Goal: Task Accomplishment & Management: Complete application form

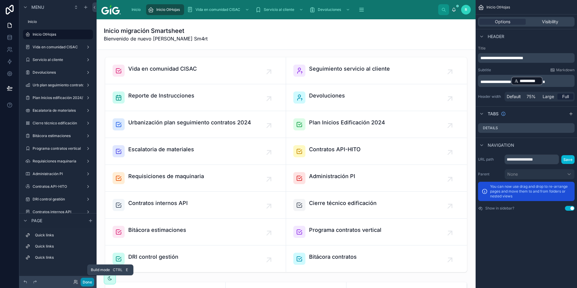
click at [85, 283] on button "Done" at bounding box center [88, 282] width 14 height 9
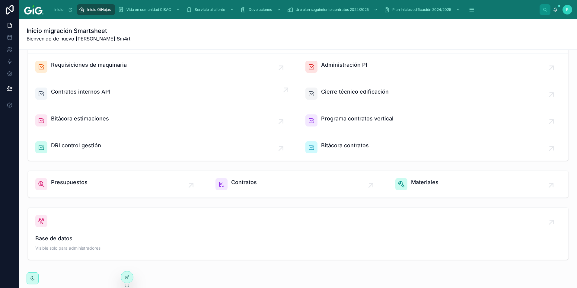
scroll to position [121, 0]
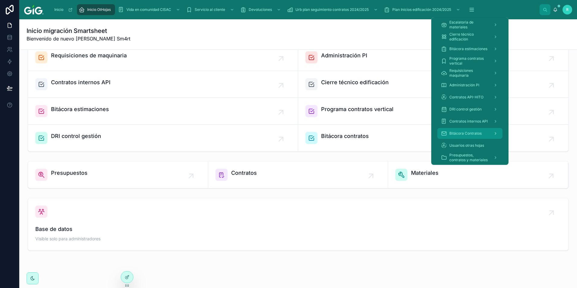
click at [477, 133] on span "Bitácora Contratos" at bounding box center [466, 133] width 32 height 5
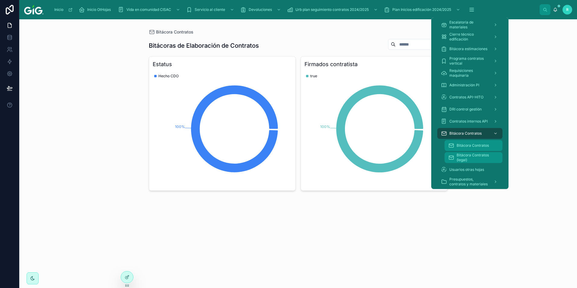
drag, startPoint x: 484, startPoint y: 146, endPoint x: 485, endPoint y: 157, distance: 10.6
click at [484, 146] on span "Bitácora Contratos" at bounding box center [473, 145] width 32 height 5
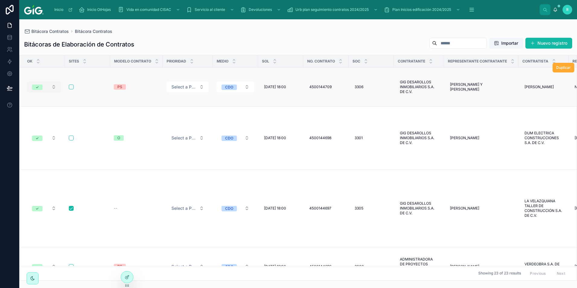
click at [53, 84] on button "✓" at bounding box center [44, 87] width 34 height 11
click at [163, 34] on div "Bitácoras de Elaboración de Contratos Importar Nuevo registro OK Sites Modelo c…" at bounding box center [298, 157] width 558 height 247
click at [71, 85] on button "button" at bounding box center [71, 87] width 5 height 5
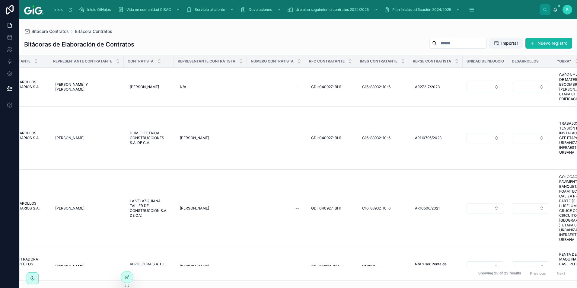
scroll to position [0, 585]
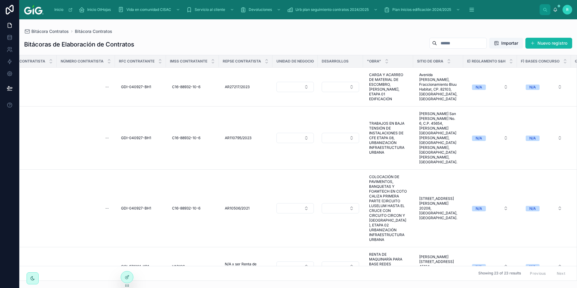
click at [415, 63] on div at bounding box center [413, 61] width 2 height 12
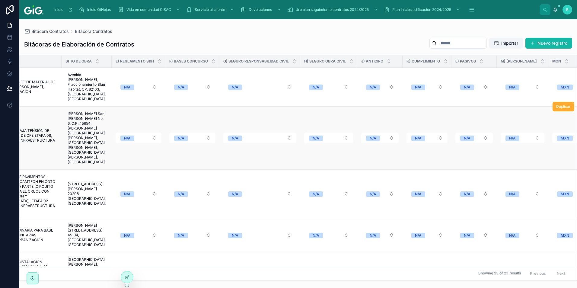
scroll to position [20, 1056]
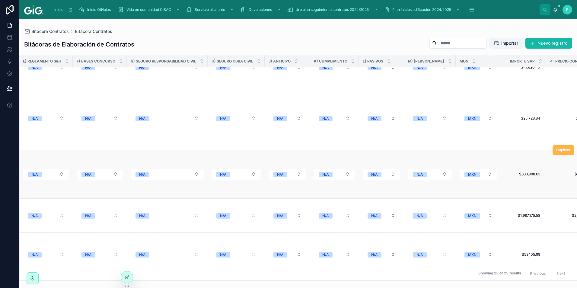
click at [559, 148] on span "Duplicar" at bounding box center [564, 150] width 14 height 5
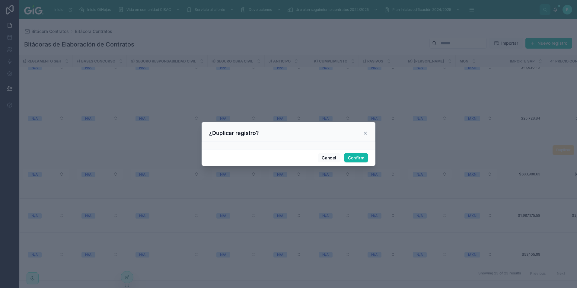
drag, startPoint x: 366, startPoint y: 132, endPoint x: 366, endPoint y: 137, distance: 4.5
click at [366, 132] on icon at bounding box center [366, 133] width 2 height 2
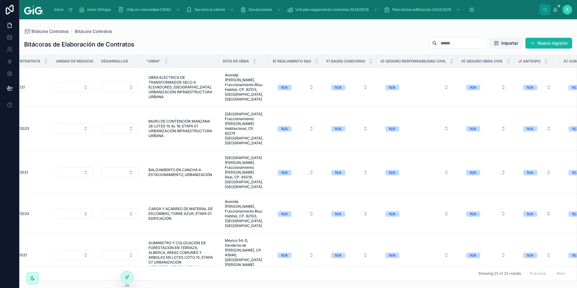
scroll to position [625, 806]
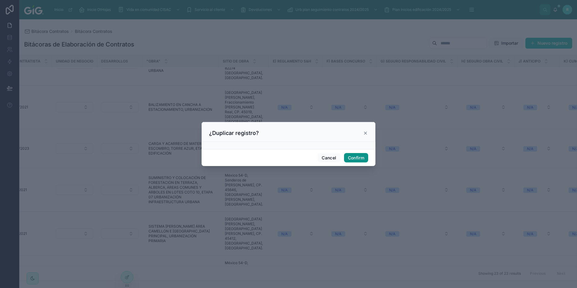
click at [356, 159] on button "Confirm" at bounding box center [356, 158] width 24 height 10
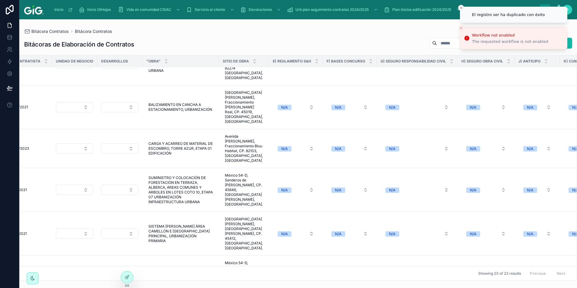
click at [461, 7] on icon "Close toast" at bounding box center [462, 8] width 4 height 4
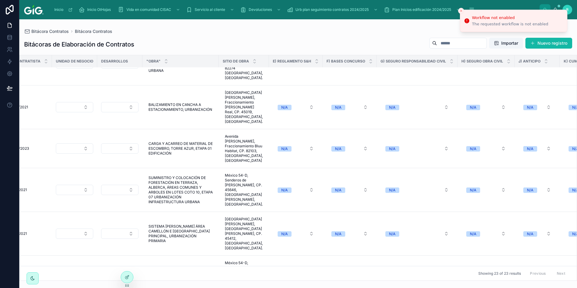
click at [459, 10] on button "Close toast" at bounding box center [461, 11] width 6 height 6
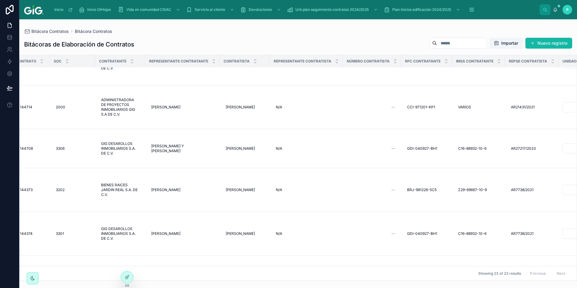
scroll to position [625, 0]
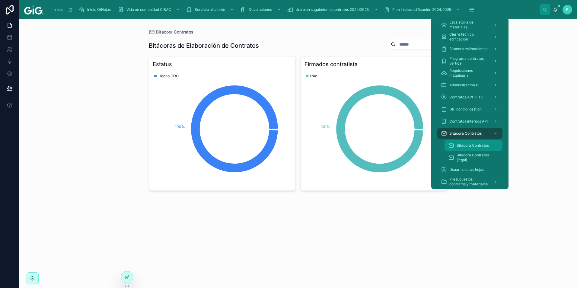
click at [473, 144] on span "Bitácora Contratos" at bounding box center [473, 145] width 32 height 5
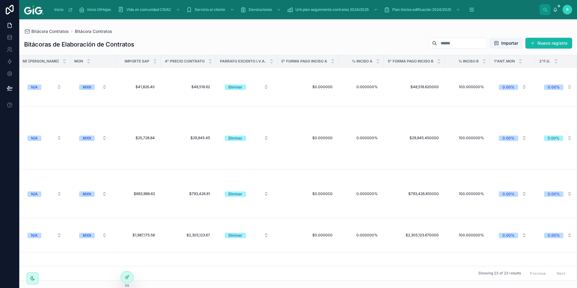
scroll to position [0, 1415]
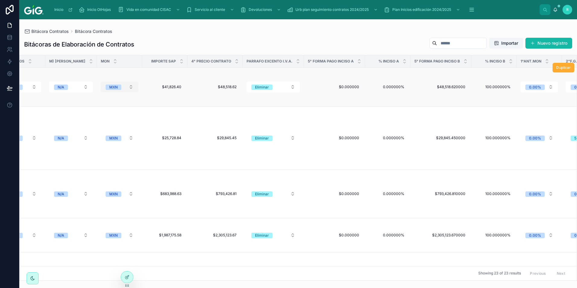
click at [119, 85] on button "MXN" at bounding box center [119, 87] width 37 height 11
click at [249, 28] on div "Bitácora Contratos Bitácora Contratos Bitácoras de Elaboración de Contratos Imp…" at bounding box center [298, 150] width 558 height 262
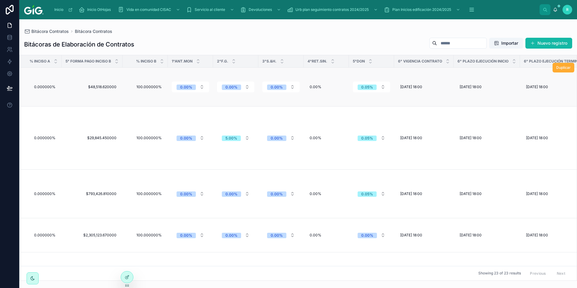
scroll to position [0, 1764]
click at [543, 46] on button "Nuevo registro" at bounding box center [549, 43] width 47 height 11
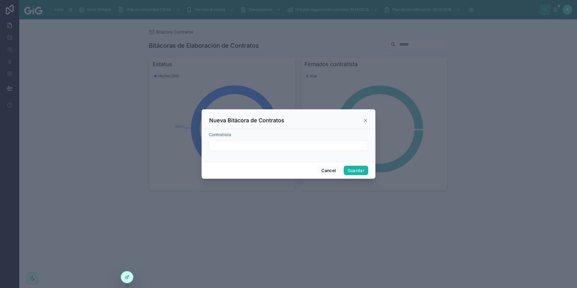
click at [240, 146] on input "text" at bounding box center [288, 145] width 159 height 8
type input "**********"
click at [357, 173] on button "Guardar" at bounding box center [356, 171] width 24 height 10
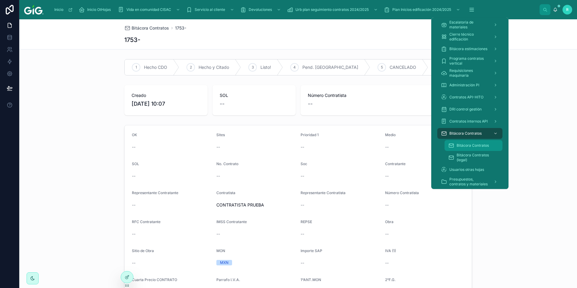
click at [473, 146] on span "Bitácora Contratos" at bounding box center [473, 145] width 32 height 5
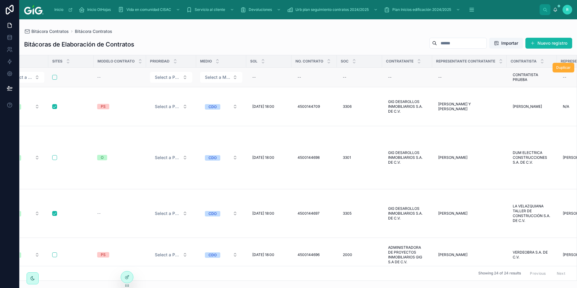
scroll to position [0, 21]
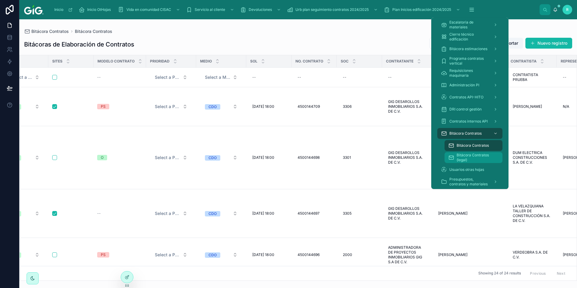
drag, startPoint x: 481, startPoint y: 157, endPoint x: 465, endPoint y: 140, distance: 23.3
click at [481, 157] on span "Bitácora Contratos (legal)" at bounding box center [477, 158] width 40 height 10
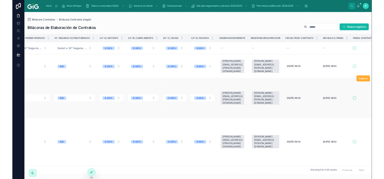
scroll to position [0, 2516]
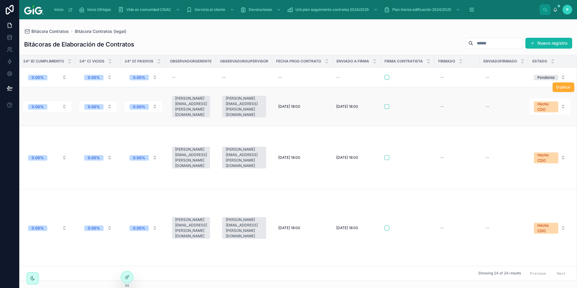
click at [347, 105] on span "[DATE] 18:00" at bounding box center [347, 106] width 22 height 5
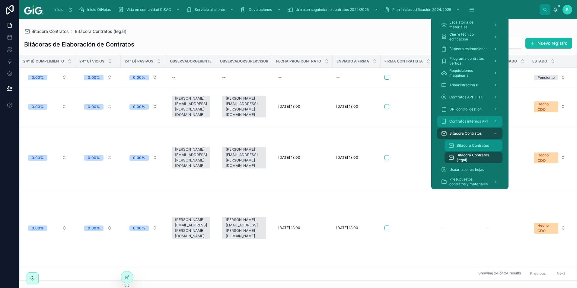
drag, startPoint x: 468, startPoint y: 143, endPoint x: 455, endPoint y: 126, distance: 21.4
click at [468, 143] on span "Bitácora Contratos" at bounding box center [473, 145] width 32 height 5
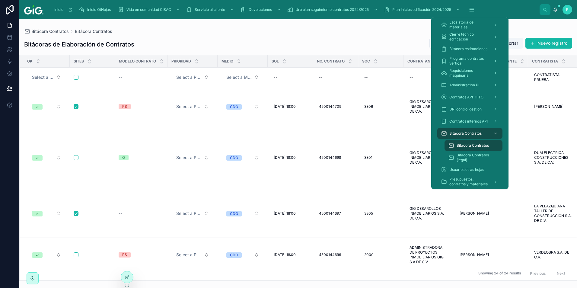
click at [326, 30] on div "Bitácora Contratos Bitácora Contratos" at bounding box center [298, 31] width 548 height 5
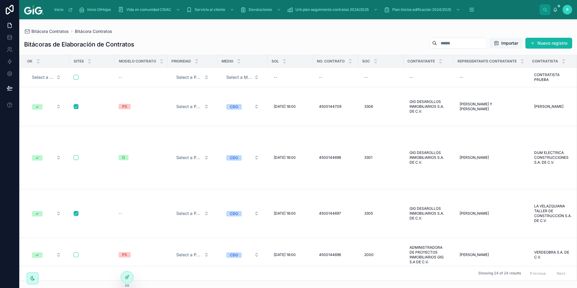
click at [510, 41] on span "Importar" at bounding box center [510, 43] width 17 height 6
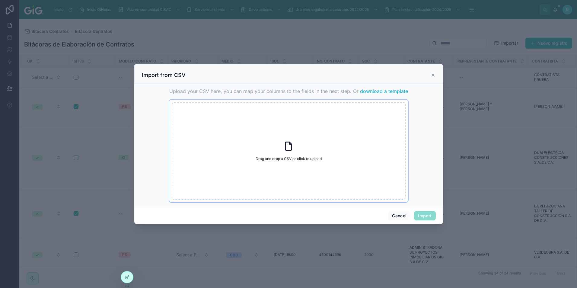
click at [286, 149] on icon at bounding box center [288, 146] width 11 height 11
click at [435, 75] on icon at bounding box center [433, 75] width 5 height 5
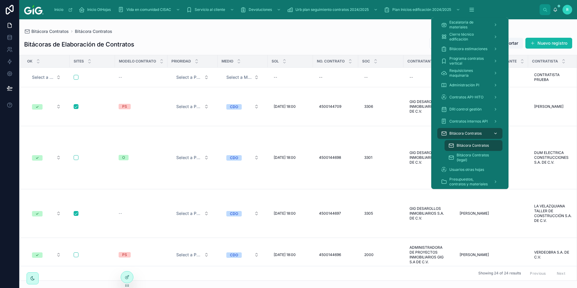
click at [469, 134] on span "Bitácora Contratos" at bounding box center [466, 133] width 32 height 5
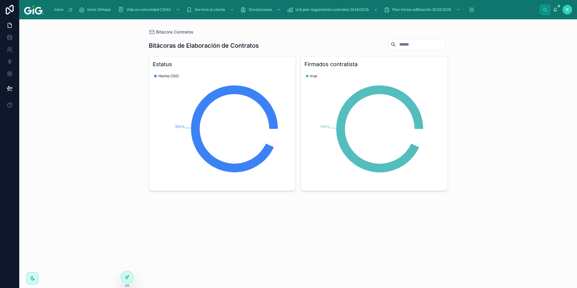
click at [79, 102] on div "Bitácora Contratos Bitácoras de Elaboración de Contratos Estatus 100% Hecho CDO…" at bounding box center [298, 153] width 558 height 269
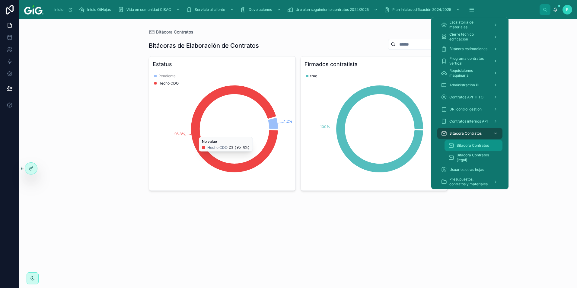
click at [474, 146] on span "Bitácora Contratos" at bounding box center [473, 145] width 32 height 5
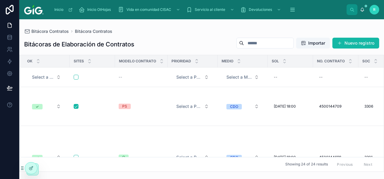
drag, startPoint x: 146, startPoint y: 33, endPoint x: 325, endPoint y: 12, distance: 180.3
click at [146, 33] on div "Bitácora Contratos Bitácora Contratos" at bounding box center [201, 31] width 355 height 5
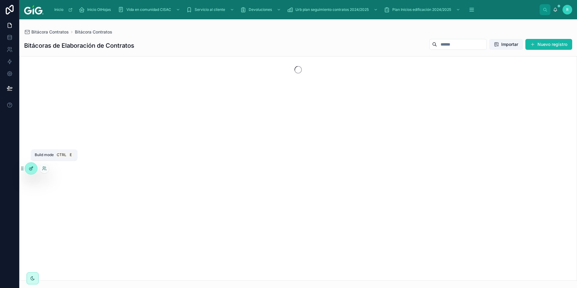
click at [30, 170] on icon at bounding box center [31, 168] width 5 height 5
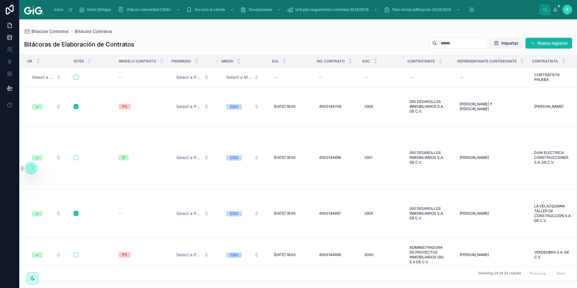
click at [8, 38] on icon at bounding box center [10, 37] width 6 height 6
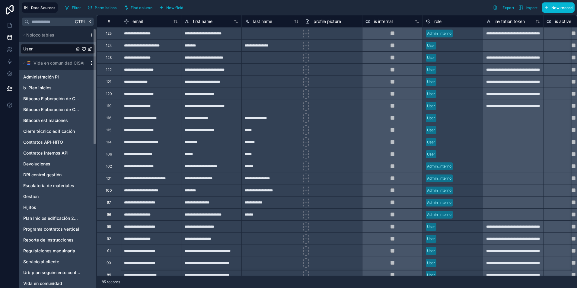
click at [93, 63] on icon "scrollable content" at bounding box center [91, 63] width 5 height 5
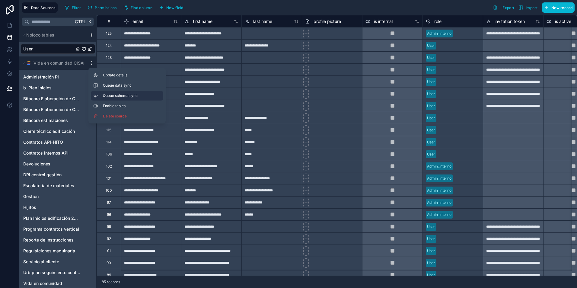
click at [111, 95] on span "Queue schema sync" at bounding box center [124, 95] width 43 height 5
click at [113, 86] on span "Queue data sync" at bounding box center [124, 85] width 43 height 5
click at [9, 26] on icon at bounding box center [10, 25] width 6 height 6
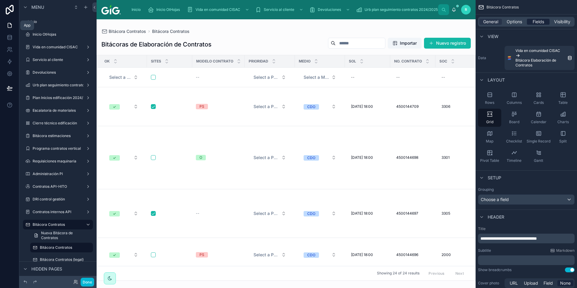
click at [537, 23] on span "Fields" at bounding box center [538, 22] width 11 height 6
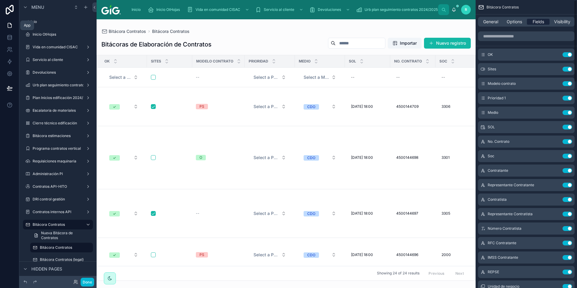
click at [540, 23] on span "Fields" at bounding box center [538, 22] width 11 height 6
click at [66, 199] on label "DRI control gestión" at bounding box center [58, 199] width 51 height 5
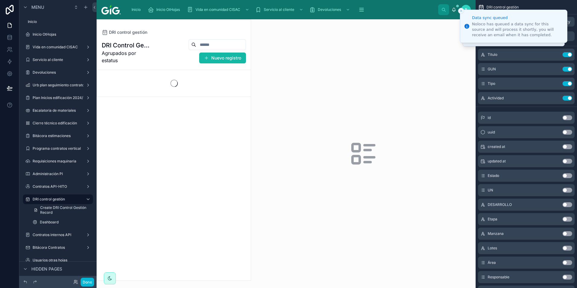
scroll to position [60, 0]
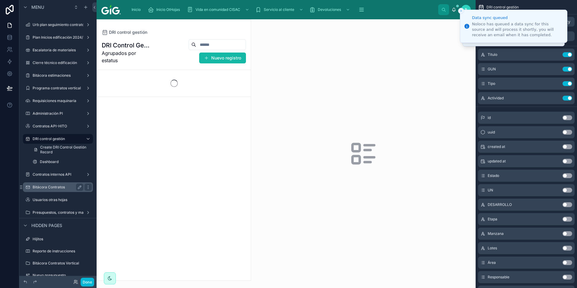
click at [53, 187] on label "Bitácora Contratos" at bounding box center [57, 187] width 48 height 5
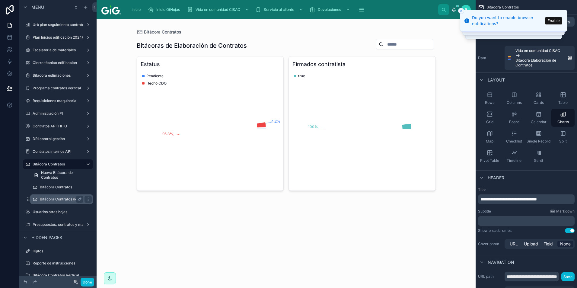
click at [58, 197] on label "Bitácora Contratos (legal)" at bounding box center [62, 199] width 44 height 5
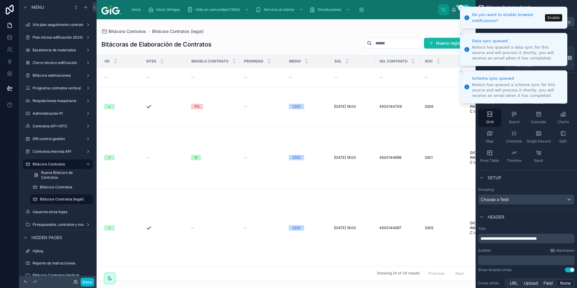
click at [462, 7] on line "Close toast" at bounding box center [462, 8] width 2 height 2
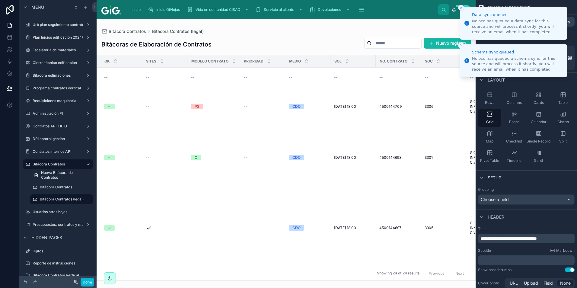
click at [461, 8] on icon "Close toast" at bounding box center [462, 8] width 4 height 4
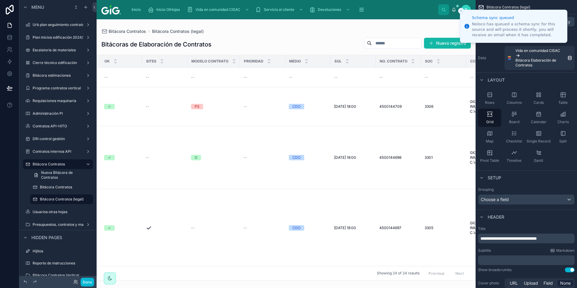
click at [461, 11] on icon "Close toast" at bounding box center [462, 11] width 4 height 4
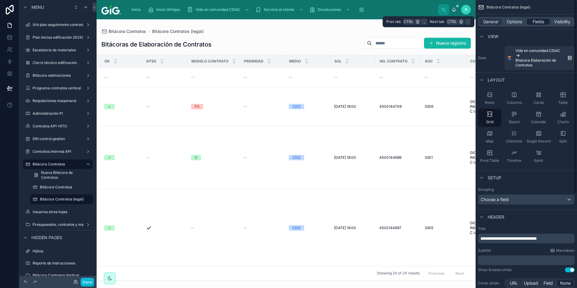
click at [542, 24] on span "Fields" at bounding box center [538, 22] width 11 height 6
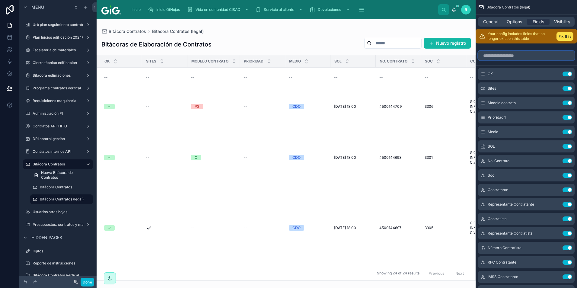
click at [526, 57] on input "scrollable content" at bounding box center [526, 56] width 97 height 10
click at [568, 37] on button "Fix this" at bounding box center [565, 36] width 17 height 9
click at [522, 68] on div "OK Use setting" at bounding box center [526, 74] width 97 height 12
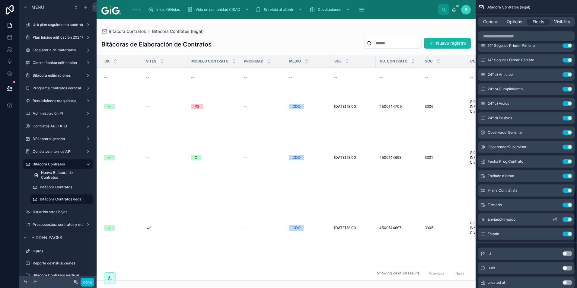
scroll to position [664, 0]
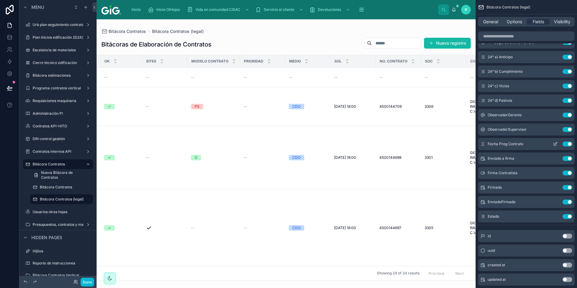
click at [569, 143] on button "Use setting" at bounding box center [568, 144] width 10 height 5
click at [533, 36] on input "scrollable content" at bounding box center [526, 36] width 97 height 10
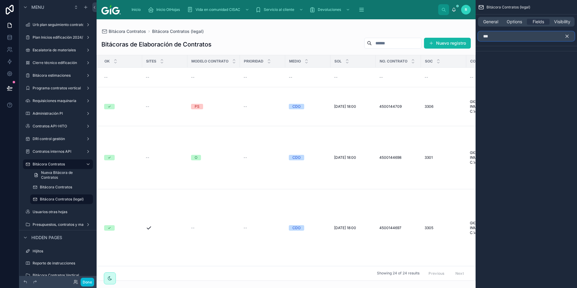
scroll to position [0, 0]
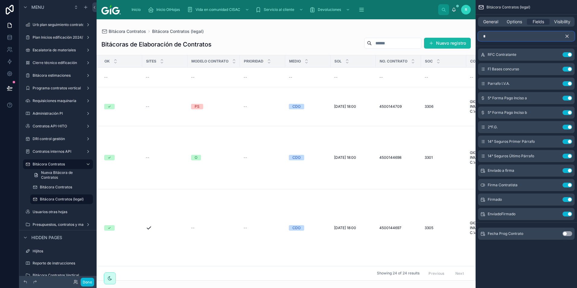
type input "*"
click at [567, 36] on icon "scrollable content" at bounding box center [567, 36] width 3 height 3
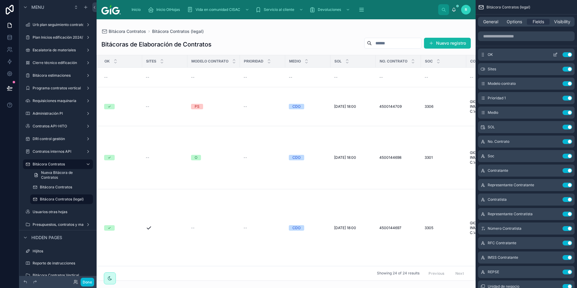
click at [555, 54] on icon "scrollable content" at bounding box center [555, 54] width 5 height 5
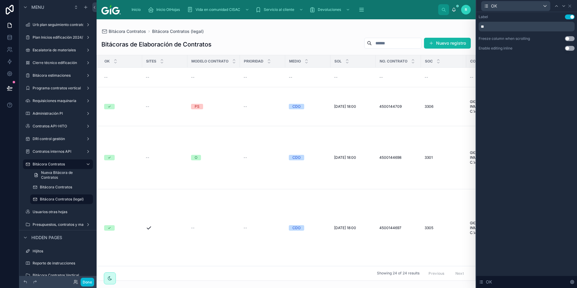
click at [570, 48] on button "Use setting" at bounding box center [570, 48] width 10 height 5
click at [564, 5] on icon at bounding box center [564, 6] width 5 height 5
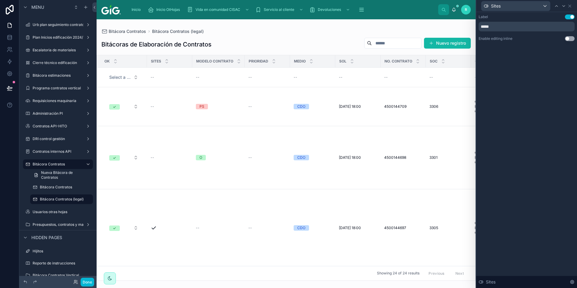
click at [568, 39] on button "Use setting" at bounding box center [570, 38] width 10 height 5
click at [564, 6] on icon at bounding box center [564, 6] width 5 height 5
click at [569, 38] on button "Use setting" at bounding box center [570, 38] width 10 height 5
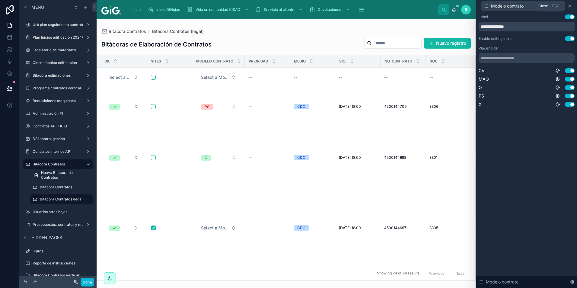
click at [571, 6] on icon at bounding box center [570, 6] width 2 height 2
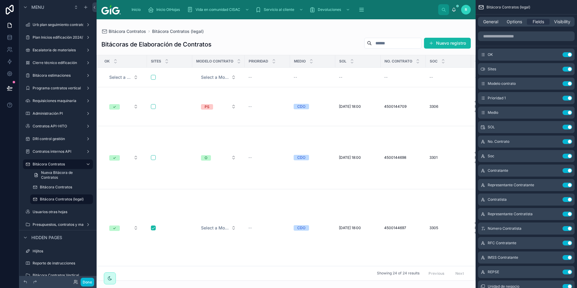
click at [131, 278] on div at bounding box center [286, 153] width 379 height 269
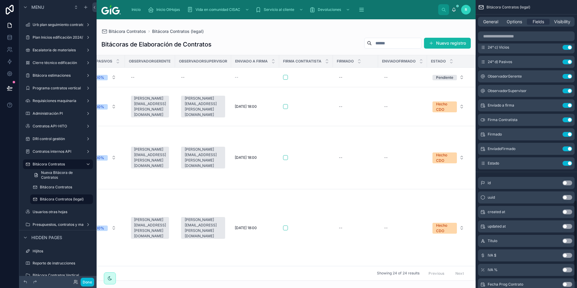
scroll to position [692, 0]
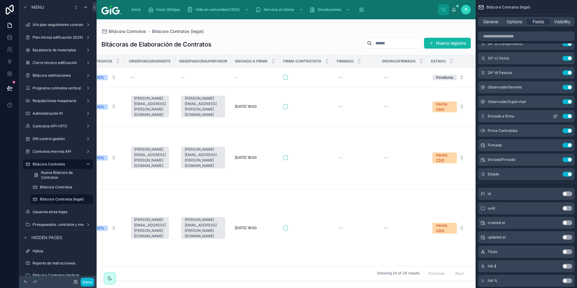
click at [556, 116] on icon "scrollable content" at bounding box center [556, 115] width 2 height 2
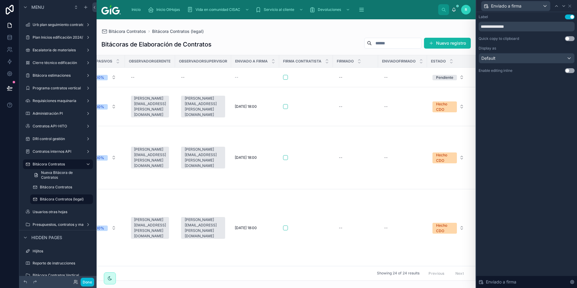
click at [572, 68] on div "**********" at bounding box center [527, 43] width 96 height 59
click at [571, 69] on button "Use setting" at bounding box center [570, 70] width 10 height 5
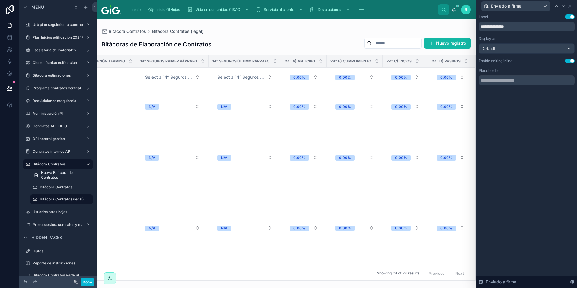
scroll to position [0, 2639]
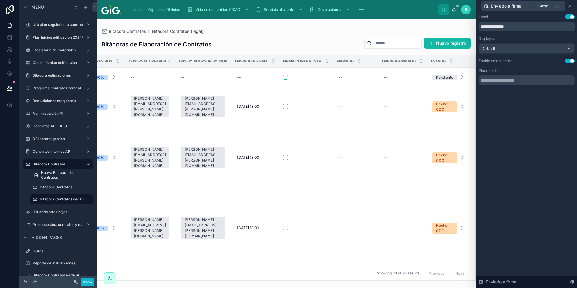
click at [571, 4] on icon at bounding box center [570, 6] width 5 height 5
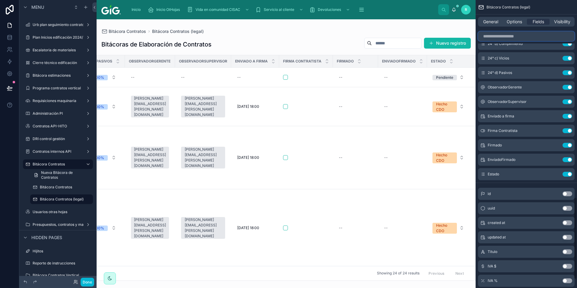
click at [523, 36] on input "scrollable content" at bounding box center [526, 36] width 97 height 10
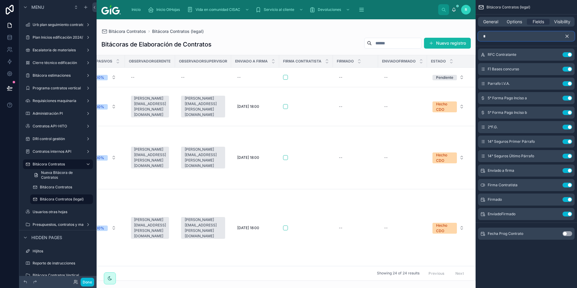
type input "*"
click at [565, 37] on icon "scrollable content" at bounding box center [567, 36] width 5 height 5
click at [558, 37] on input "*" at bounding box center [526, 36] width 97 height 10
click at [567, 37] on input "*" at bounding box center [526, 36] width 97 height 10
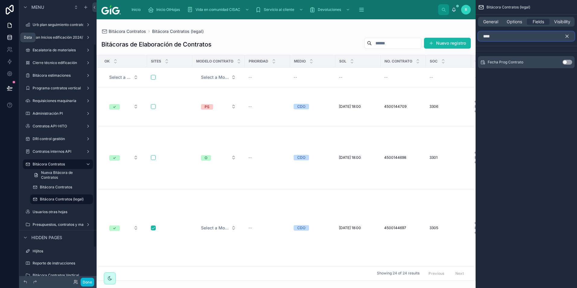
type input "****"
click at [8, 37] on icon at bounding box center [10, 37] width 6 height 6
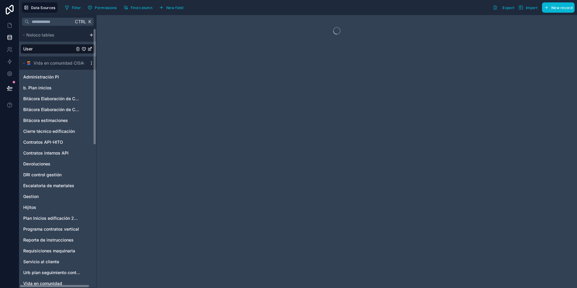
click at [92, 63] on icon "scrollable content" at bounding box center [91, 63] width 5 height 5
click at [110, 95] on span "Queue schema sync" at bounding box center [124, 95] width 43 height 5
click at [112, 85] on span "Queue data sync" at bounding box center [124, 85] width 43 height 5
click at [13, 26] on link at bounding box center [9, 25] width 19 height 12
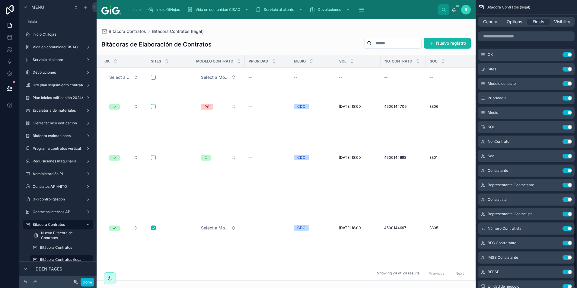
click at [10, 88] on icon at bounding box center [9, 87] width 5 height 3
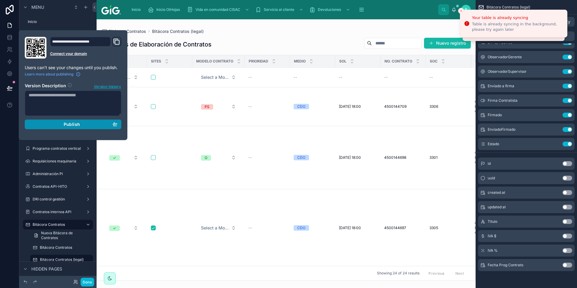
click at [70, 126] on span "Publish" at bounding box center [72, 124] width 16 height 5
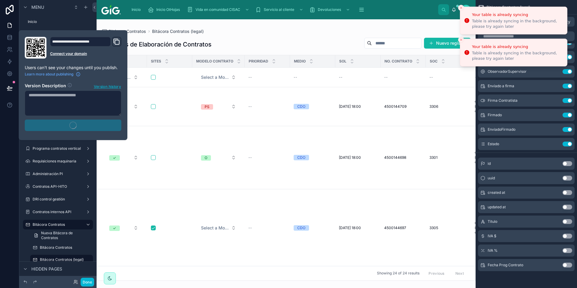
click at [461, 7] on icon "Close toast" at bounding box center [462, 8] width 4 height 4
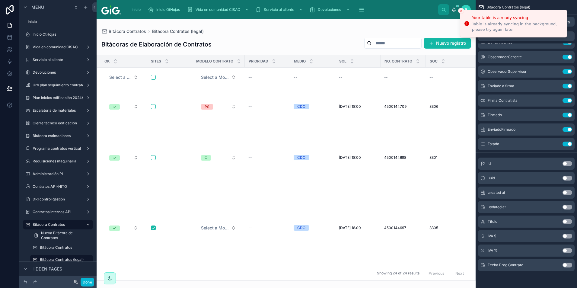
click at [461, 8] on button "Close toast" at bounding box center [461, 11] width 6 height 6
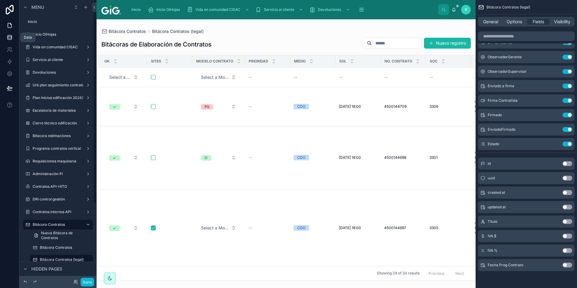
click at [10, 37] on icon at bounding box center [10, 36] width 4 height 2
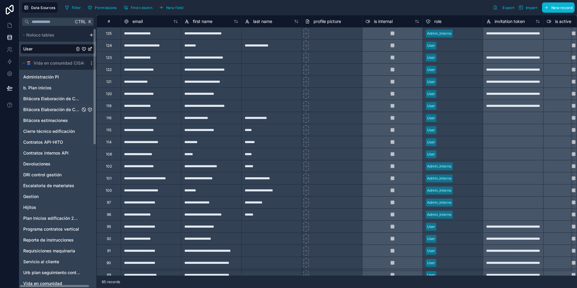
click at [63, 107] on span "Bitácora Elaboración de Contratos Vertical" at bounding box center [51, 110] width 57 height 6
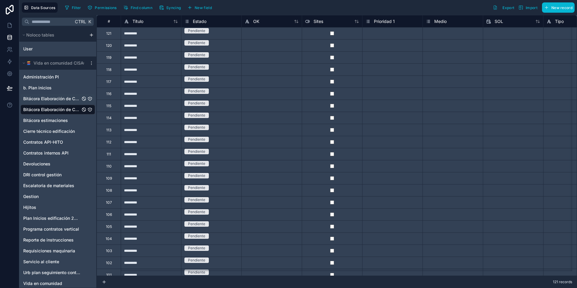
click at [71, 95] on div "Bitácora Elaboración de Contratos" at bounding box center [58, 99] width 75 height 10
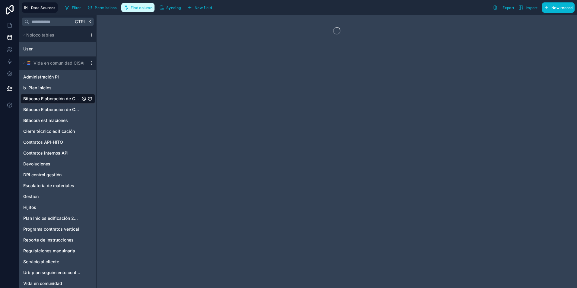
click at [133, 9] on span "Find column" at bounding box center [142, 7] width 22 height 5
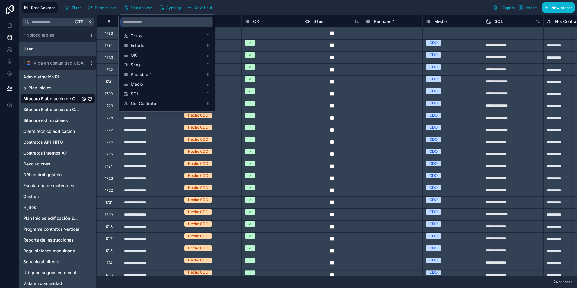
click at [144, 22] on input "scrollable content" at bounding box center [167, 22] width 92 height 10
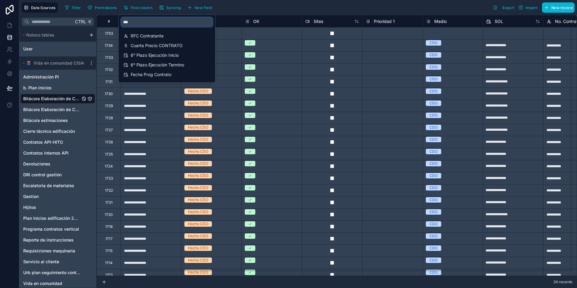
drag, startPoint x: 155, startPoint y: 22, endPoint x: 117, endPoint y: 25, distance: 37.9
click at [117, 25] on div "Data Sources Filter Permissions Find column Syncing New field Export Import New…" at bounding box center [298, 144] width 558 height 288
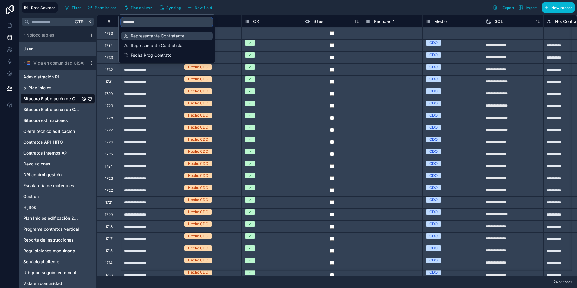
type input "********"
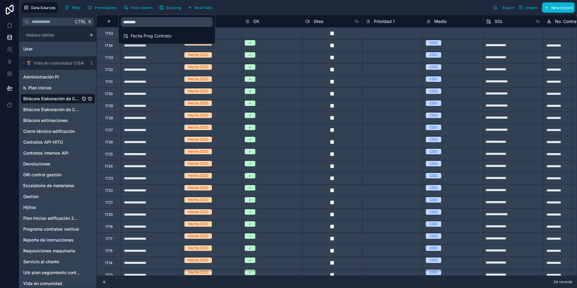
click at [303, 10] on div "Filter Permissions Find column Syncing New field Export Import New record" at bounding box center [319, 7] width 513 height 10
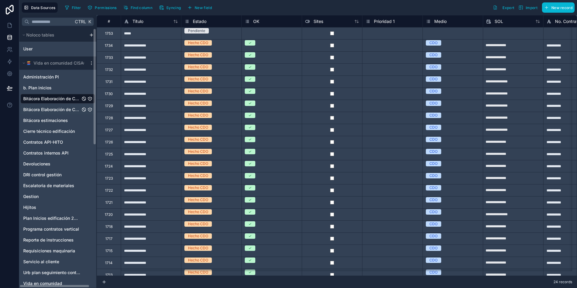
click at [60, 111] on span "Bitácora Elaboración de Contratos Vertical" at bounding box center [51, 110] width 57 height 6
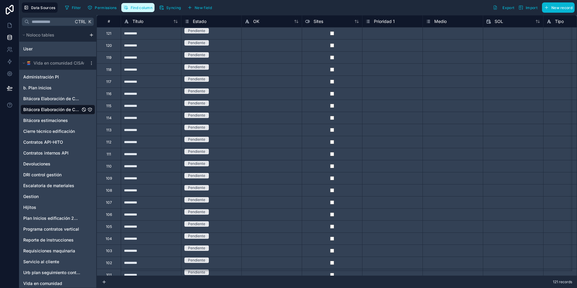
click at [130, 8] on button "Find column" at bounding box center [137, 7] width 33 height 9
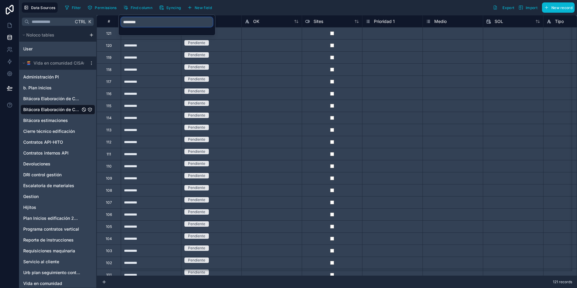
click at [152, 23] on input "********" at bounding box center [167, 22] width 92 height 10
drag, startPoint x: 152, startPoint y: 23, endPoint x: 116, endPoint y: 23, distance: 35.6
click at [116, 23] on div "Data Sources Filter Permissions Find column Syncing New field Export Import New…" at bounding box center [298, 144] width 558 height 288
drag, startPoint x: 155, startPoint y: 21, endPoint x: 130, endPoint y: 24, distance: 25.9
click at [130, 24] on input "********" at bounding box center [167, 22] width 92 height 10
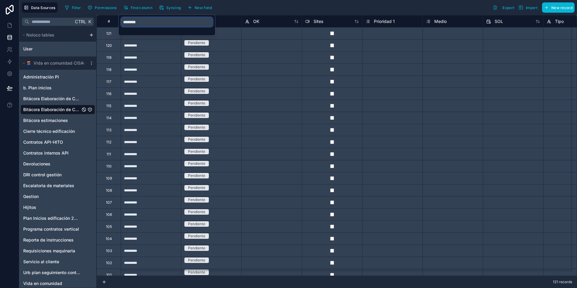
click at [130, 23] on input "********" at bounding box center [167, 22] width 92 height 10
click at [160, 22] on input "*****" at bounding box center [167, 22] width 92 height 10
type input "******"
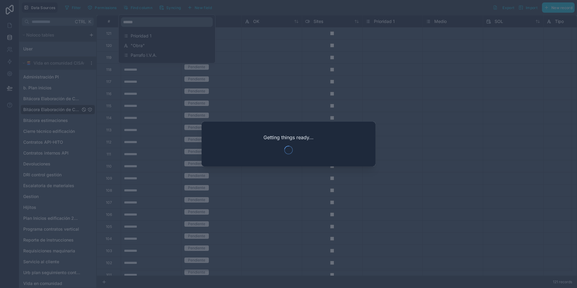
click at [263, 13] on div at bounding box center [288, 144] width 577 height 288
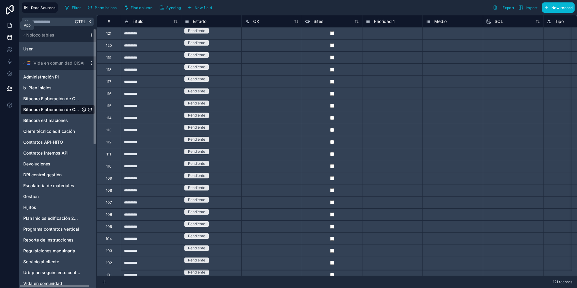
click at [9, 24] on icon at bounding box center [10, 25] width 6 height 6
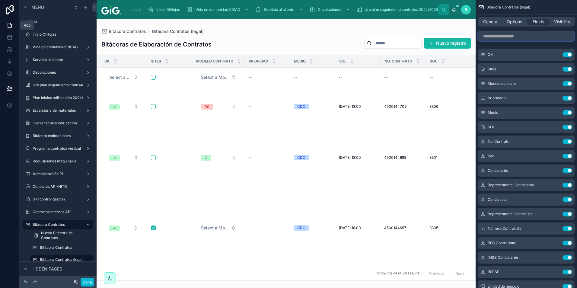
click at [506, 35] on input "scrollable content" at bounding box center [526, 36] width 97 height 10
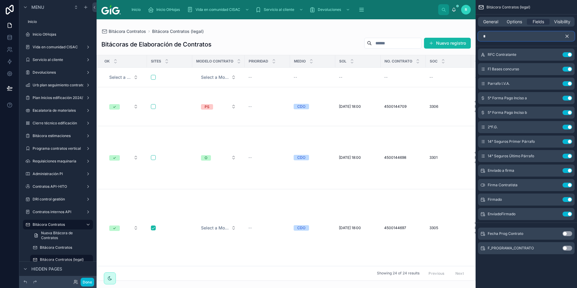
type input "*"
click at [568, 248] on button "Use setting" at bounding box center [568, 248] width 10 height 5
drag, startPoint x: 483, startPoint y: 229, endPoint x: 481, endPoint y: 144, distance: 85.2
click at [481, 144] on div "RFC Contratante Use setting F) Bases concurso Use setting Parrafo I.V.A. Use se…" at bounding box center [526, 142] width 101 height 186
drag, startPoint x: 484, startPoint y: 230, endPoint x: 483, endPoint y: 215, distance: 15.4
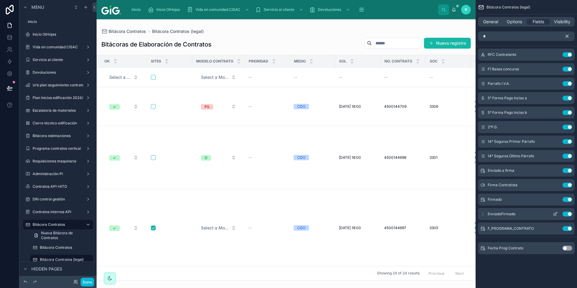
click at [483, 215] on div "RFC Contratante Use setting F) Bases concurso Use setting Parrafo I.V.A. Use se…" at bounding box center [526, 142] width 101 height 186
click at [568, 34] on icon "scrollable content" at bounding box center [567, 36] width 5 height 5
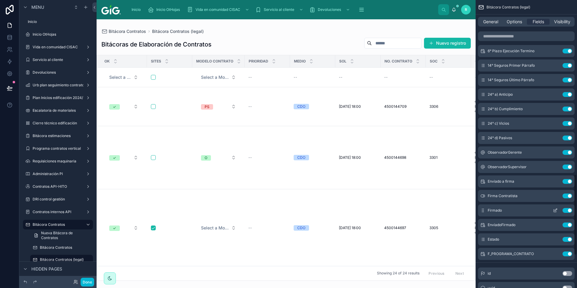
scroll to position [616, 0]
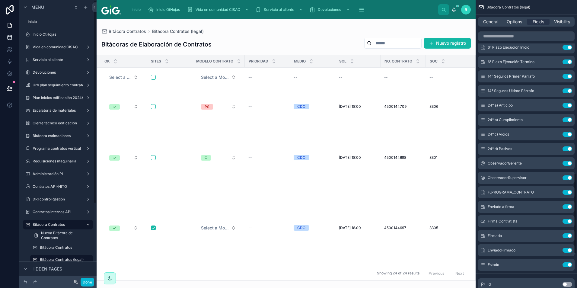
click at [9, 37] on icon at bounding box center [10, 37] width 6 height 6
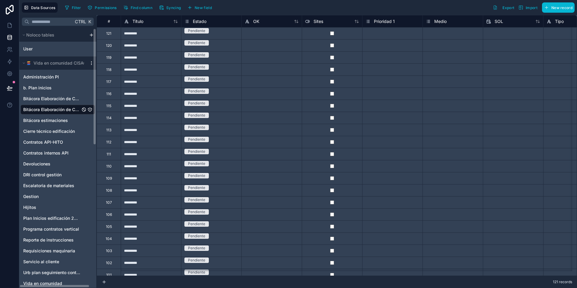
click at [93, 63] on icon "scrollable content" at bounding box center [91, 63] width 5 height 5
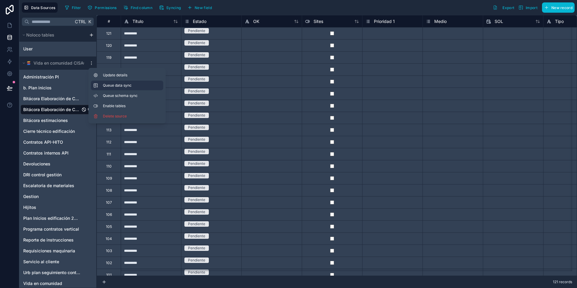
drag, startPoint x: 110, startPoint y: 96, endPoint x: 112, endPoint y: 88, distance: 8.1
click at [110, 96] on span "Queue schema sync" at bounding box center [124, 95] width 43 height 5
click at [112, 88] on button "Queue data sync" at bounding box center [127, 86] width 72 height 10
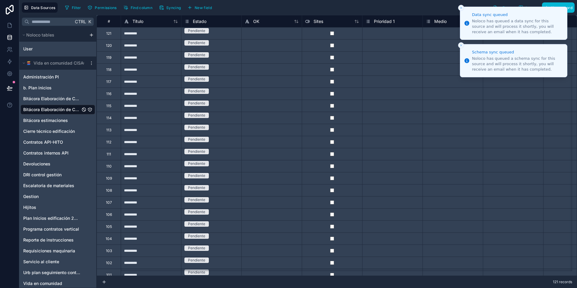
click at [460, 6] on icon "Close toast" at bounding box center [462, 8] width 4 height 4
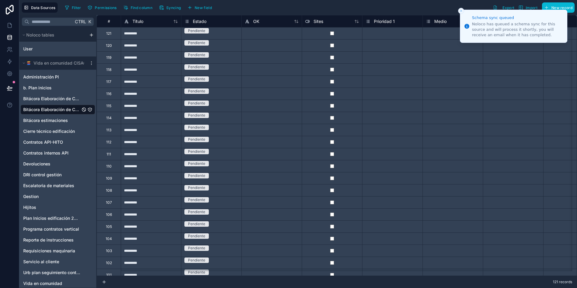
click at [460, 10] on icon "Close toast" at bounding box center [462, 11] width 4 height 4
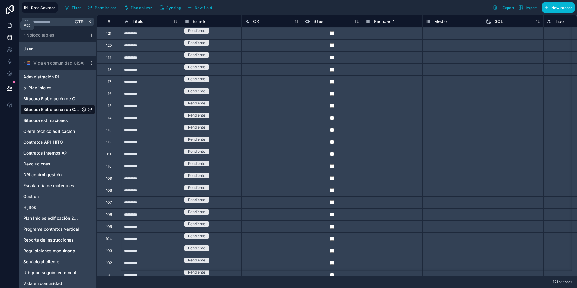
click at [8, 23] on icon at bounding box center [10, 25] width 4 height 5
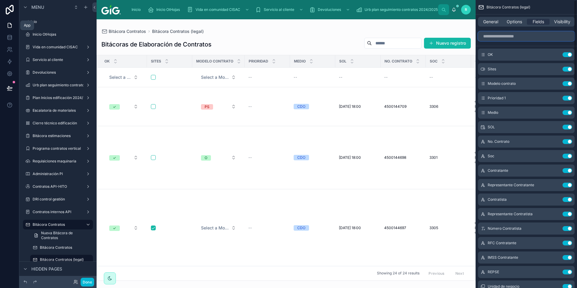
click at [515, 36] on input "scrollable content" at bounding box center [526, 36] width 97 height 10
type input "***"
drag, startPoint x: 8, startPoint y: 85, endPoint x: 93, endPoint y: 13, distance: 111.0
click at [8, 85] on icon at bounding box center [10, 88] width 6 height 6
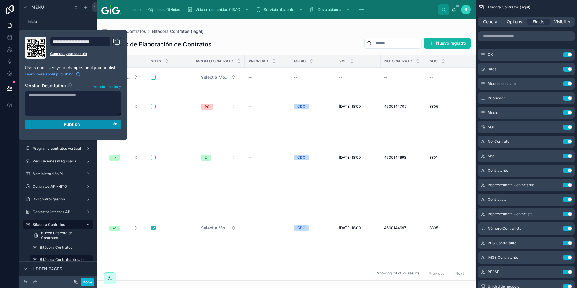
click at [67, 123] on span "Publish" at bounding box center [72, 124] width 16 height 5
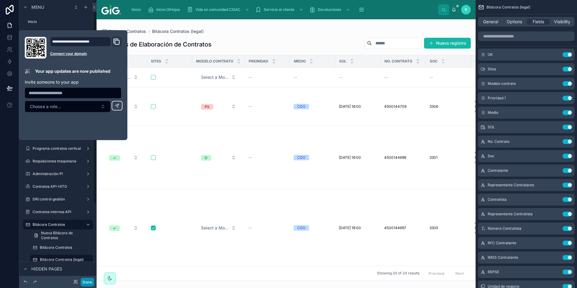
click at [89, 282] on button "Done" at bounding box center [88, 282] width 14 height 9
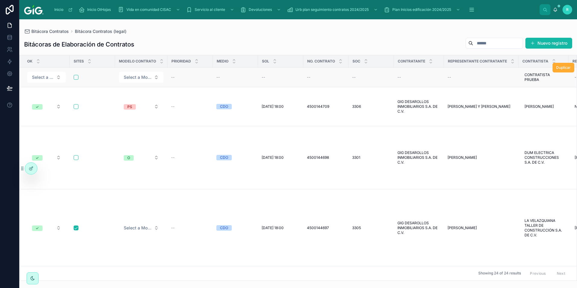
drag, startPoint x: 443, startPoint y: 62, endPoint x: 461, endPoint y: 69, distance: 19.6
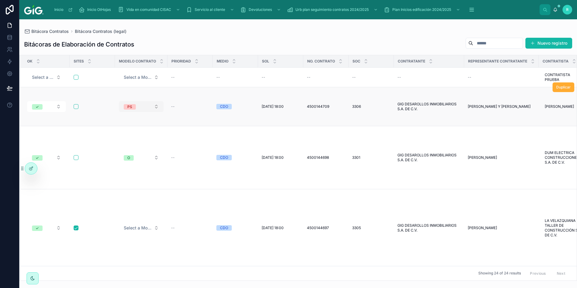
click at [150, 106] on button "PS" at bounding box center [141, 106] width 45 height 11
click at [52, 103] on button "✓" at bounding box center [46, 106] width 39 height 11
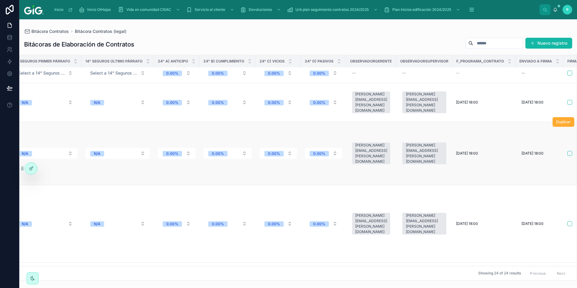
scroll to position [4, 2544]
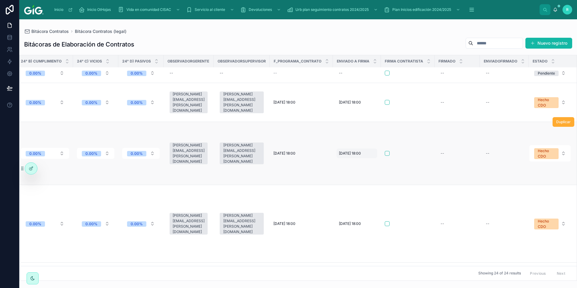
click at [353, 151] on span "[DATE] 18:00" at bounding box center [350, 153] width 22 height 5
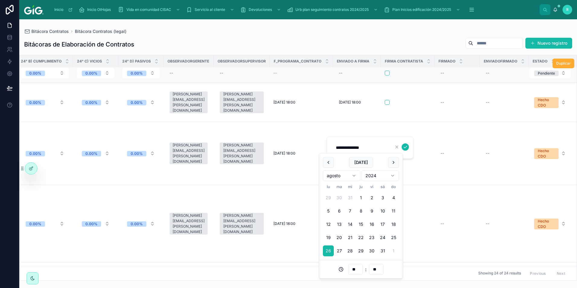
drag, startPoint x: 388, startPoint y: 47, endPoint x: 393, endPoint y: 74, distance: 27.0
click at [388, 49] on div "Bitácoras de Elaboración de Contratos Nuevo registro" at bounding box center [298, 44] width 548 height 14
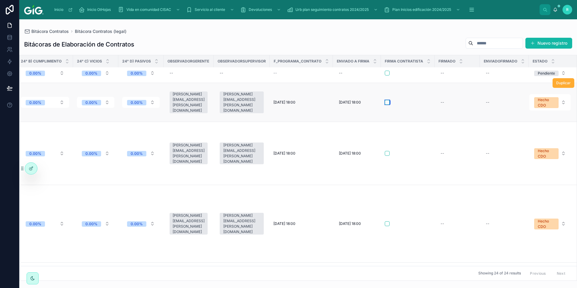
click at [385, 101] on button "button" at bounding box center [387, 102] width 5 height 5
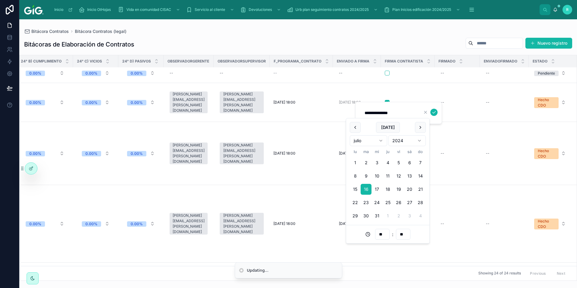
click at [380, 35] on div "Bitácoras de Elaboración de Contratos Nuevo registro OK Sites Modelo contrato P…" at bounding box center [298, 157] width 558 height 247
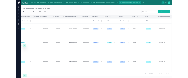
scroll to position [0, 1021]
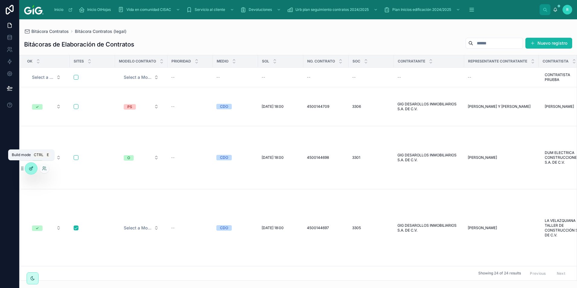
click at [30, 169] on icon at bounding box center [31, 168] width 5 height 5
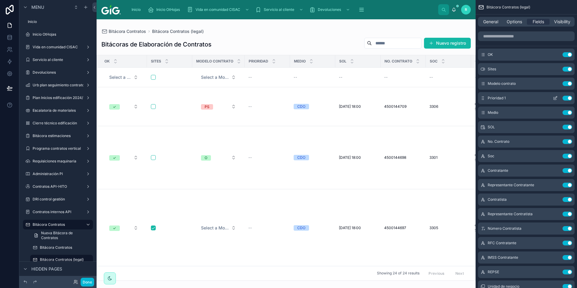
click at [556, 98] on icon "scrollable content" at bounding box center [555, 98] width 5 height 5
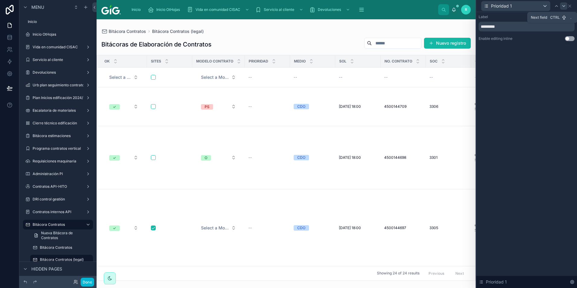
click at [564, 6] on icon at bounding box center [564, 5] width 2 height 1
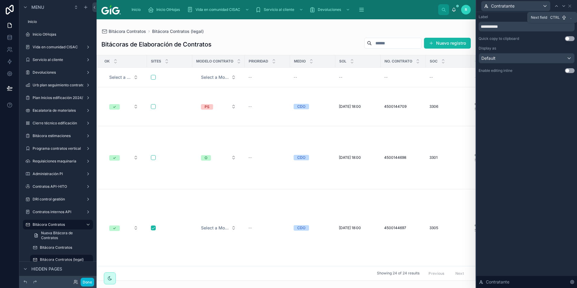
click at [564, 6] on icon at bounding box center [564, 5] width 2 height 1
click at [564, 6] on icon at bounding box center [566, 6] width 5 height 5
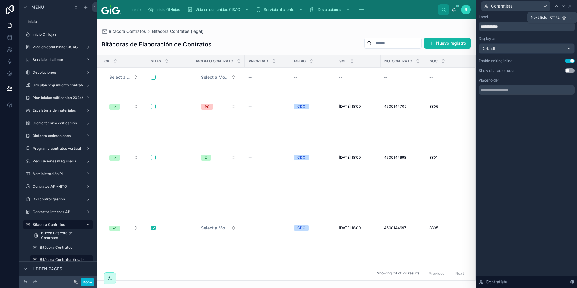
click at [564, 6] on icon at bounding box center [564, 5] width 2 height 1
click at [557, 8] on div at bounding box center [557, 5] width 7 height 7
click at [567, 61] on button "Use setting" at bounding box center [570, 61] width 10 height 5
click at [564, 6] on icon at bounding box center [564, 6] width 5 height 5
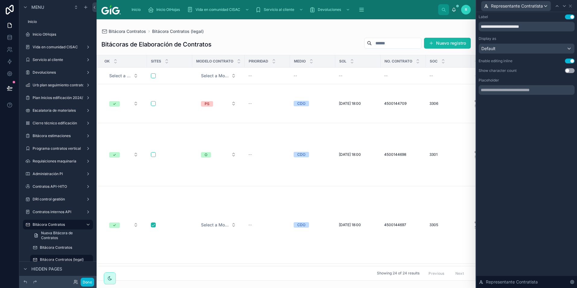
click at [571, 60] on button "Use setting" at bounding box center [570, 61] width 10 height 5
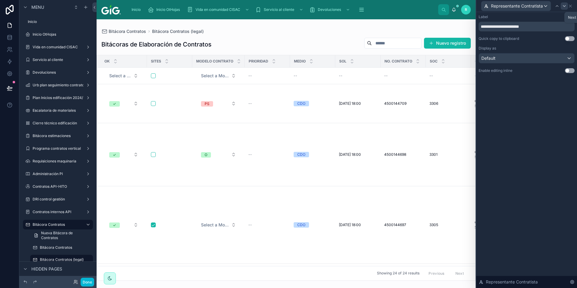
click at [565, 6] on icon at bounding box center [565, 5] width 2 height 1
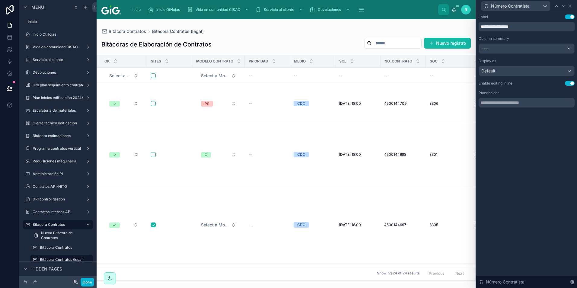
click at [570, 84] on button "Use setting" at bounding box center [570, 83] width 10 height 5
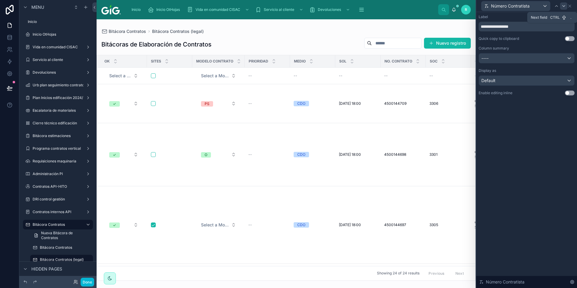
click at [564, 5] on icon at bounding box center [564, 6] width 5 height 5
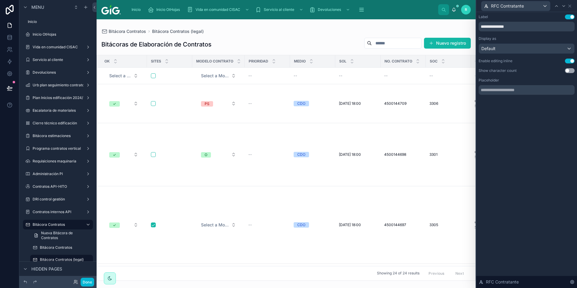
click at [571, 60] on button "Use setting" at bounding box center [570, 61] width 10 height 5
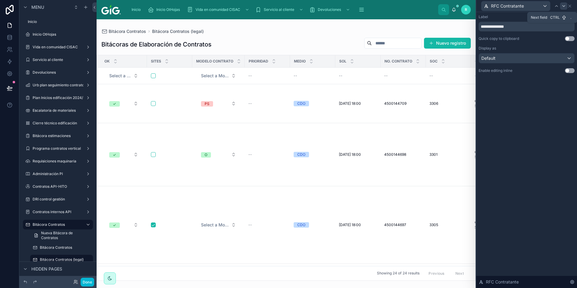
click at [563, 7] on icon at bounding box center [564, 6] width 5 height 5
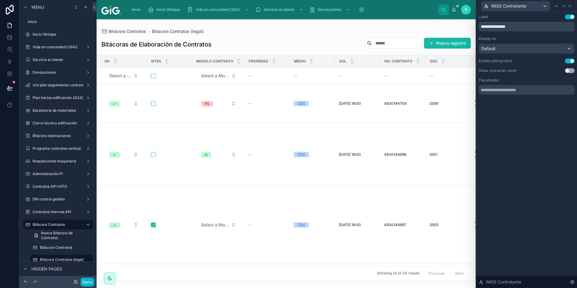
click at [570, 62] on button "Use setting" at bounding box center [570, 61] width 10 height 5
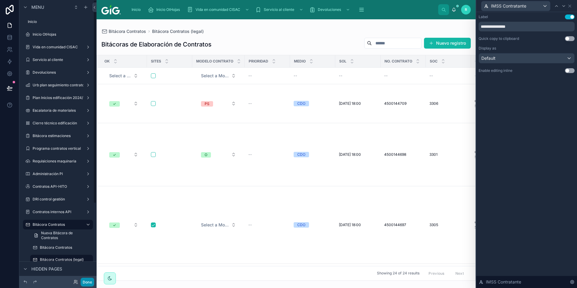
click at [90, 281] on button "Done" at bounding box center [88, 282] width 14 height 9
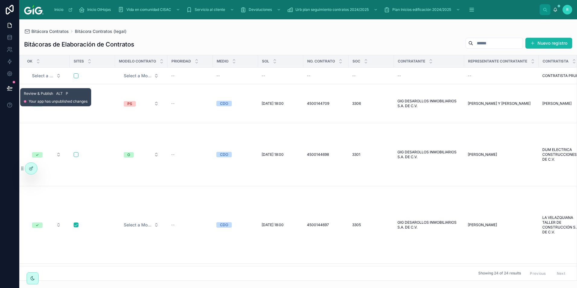
click at [10, 86] on icon at bounding box center [10, 88] width 6 height 6
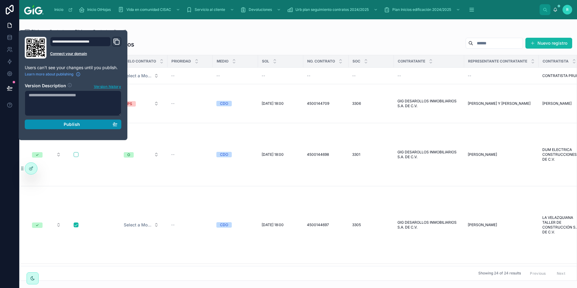
click at [71, 126] on span "Publish" at bounding box center [72, 124] width 16 height 5
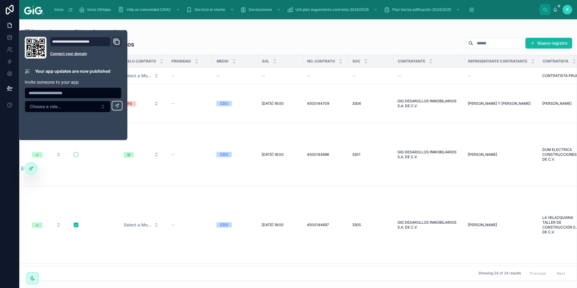
click at [177, 34] on div "Bitácoras de Elaboración de Contratos Nuevo registro OK Sites Modelo contrato P…" at bounding box center [298, 157] width 558 height 247
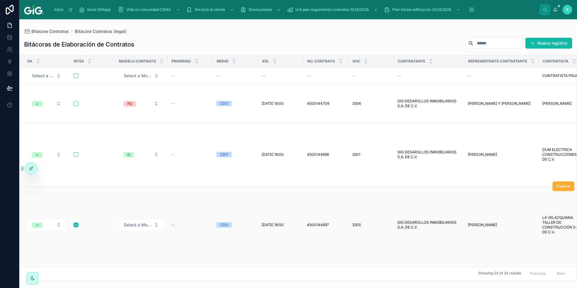
scroll to position [30, 0]
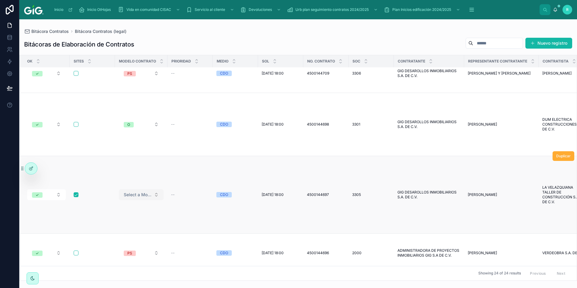
click at [155, 189] on button "Select a Modelo contrato" at bounding box center [141, 194] width 45 height 11
click at [146, 192] on span "Select a Modelo contrato" at bounding box center [138, 195] width 28 height 6
click at [59, 189] on button "✓" at bounding box center [46, 194] width 39 height 11
click at [46, 189] on button "✓" at bounding box center [46, 194] width 39 height 11
click at [314, 192] on span "4500144697" at bounding box center [318, 194] width 22 height 5
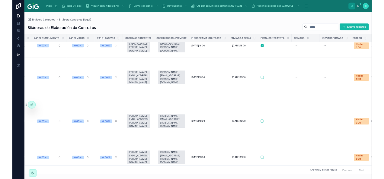
scroll to position [30, 2544]
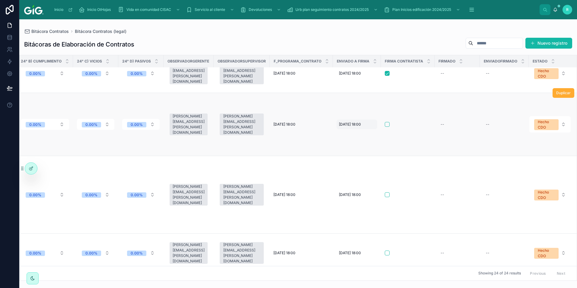
click at [350, 122] on span "[DATE] 18:00" at bounding box center [350, 124] width 22 height 5
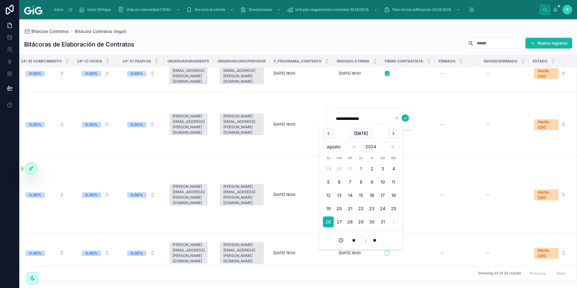
drag, startPoint x: 394, startPoint y: 30, endPoint x: 416, endPoint y: 78, distance: 53.5
click at [394, 30] on div "Bitácora Contratos Bitácora Contratos (legal)" at bounding box center [298, 31] width 548 height 5
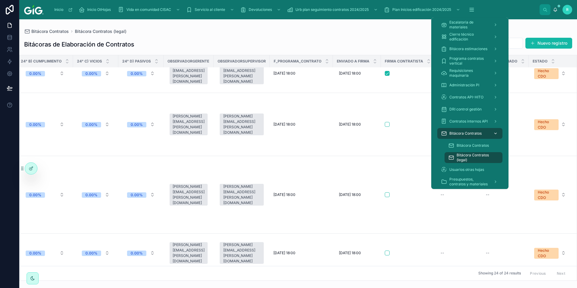
click at [467, 134] on span "Bitácora Contratos" at bounding box center [466, 133] width 32 height 5
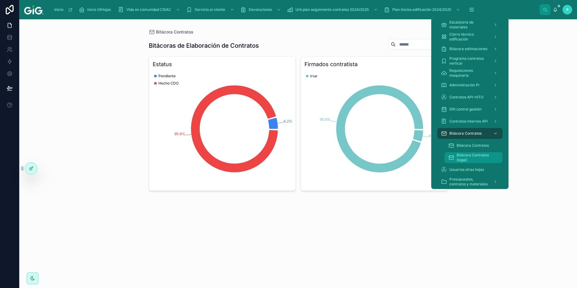
click at [462, 156] on span "Bitácora Contratos (legal)" at bounding box center [477, 158] width 40 height 10
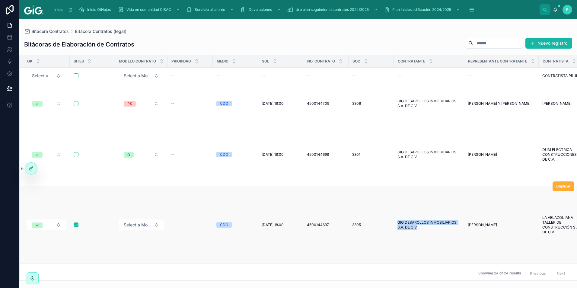
drag, startPoint x: 419, startPoint y: 206, endPoint x: 394, endPoint y: 199, distance: 25.8
click at [394, 199] on td "GIG DESAROLLOS INMOBILIARIOS S.A. DE C.V. GIG DESAROLLOS INMOBILIARIOS S.A. DE …" at bounding box center [429, 225] width 70 height 78
drag, startPoint x: 394, startPoint y: 199, endPoint x: 428, endPoint y: 198, distance: 34.1
click at [428, 220] on span "GIG DESAROLLOS INMOBILIARIOS S.A. DE C.V." at bounding box center [429, 225] width 63 height 10
click at [407, 220] on span "GIG DESAROLLOS INMOBILIARIOS S.A. DE C.V." at bounding box center [429, 225] width 63 height 10
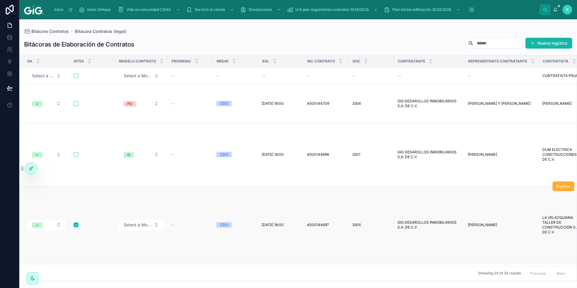
click at [407, 220] on span "GIG DESAROLLOS INMOBILIARIOS S.A. DE C.V." at bounding box center [429, 225] width 63 height 10
click at [408, 220] on span "GIG DESAROLLOS INMOBILIARIOS S.A. DE C.V." at bounding box center [429, 225] width 63 height 10
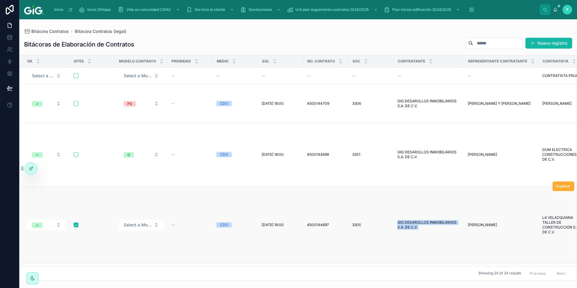
drag, startPoint x: 408, startPoint y: 199, endPoint x: 411, endPoint y: 204, distance: 6.0
click at [411, 220] on span "GIG DESAROLLOS INMOBILIARIOS S.A. DE C.V." at bounding box center [429, 225] width 63 height 10
click at [40, 256] on html "Inicio Inicio OtHojas Vida en comunidad CISAC Servicio al cliente Devoluciones …" at bounding box center [288, 166] width 577 height 333
drag, startPoint x: 342, startPoint y: 27, endPoint x: 285, endPoint y: 55, distance: 62.7
click at [285, 55] on html "Inicio Inicio OtHojas Vida en comunidad CISAC Servicio al cliente Devoluciones …" at bounding box center [288, 166] width 577 height 333
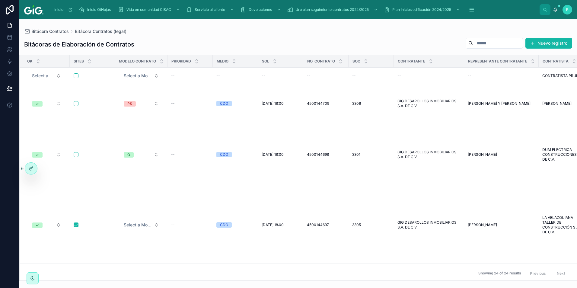
click at [285, 55] on html "Inicio Inicio OtHojas Vida en comunidad CISAC Servicio al cliente Devoluciones …" at bounding box center [288, 166] width 577 height 333
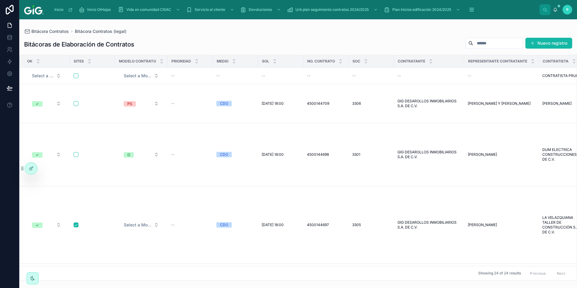
click at [285, 55] on html "Inicio Inicio OtHojas Vida en comunidad CISAC Servicio al cliente Devoluciones …" at bounding box center [288, 166] width 577 height 333
click at [149, 31] on div "Bitácora Contratos Bitácora Contratos (legal)" at bounding box center [298, 31] width 548 height 5
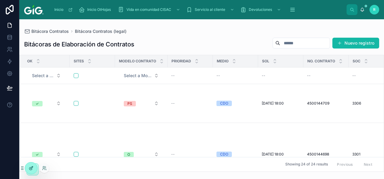
click at [28, 169] on div at bounding box center [31, 168] width 12 height 11
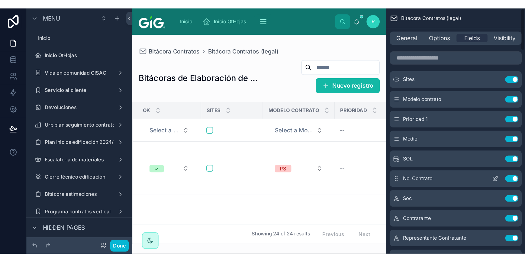
scroll to position [30, 0]
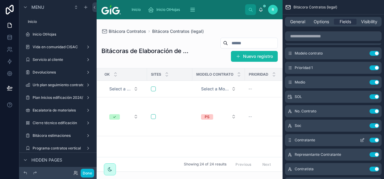
click at [362, 140] on icon "scrollable content" at bounding box center [362, 140] width 5 height 5
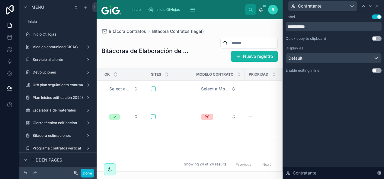
click at [376, 37] on button "Use setting" at bounding box center [377, 38] width 10 height 5
click at [371, 6] on icon at bounding box center [370, 6] width 5 height 5
click at [376, 38] on button "Use setting" at bounding box center [377, 38] width 10 height 5
click at [372, 7] on icon at bounding box center [373, 6] width 5 height 5
click at [376, 38] on button "Use setting" at bounding box center [377, 38] width 10 height 5
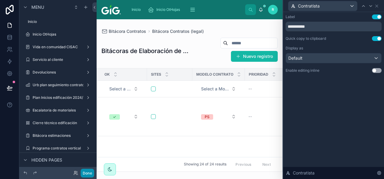
drag, startPoint x: 84, startPoint y: 175, endPoint x: 81, endPoint y: 178, distance: 5.0
click at [84, 175] on button "Done" at bounding box center [88, 173] width 14 height 9
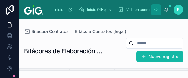
click at [138, 32] on div "Bitácora Contratos Bitácora Contratos (legal)" at bounding box center [103, 31] width 159 height 5
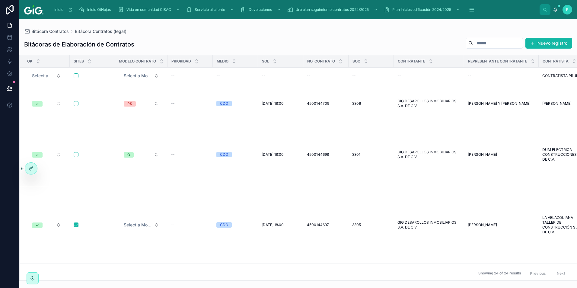
drag, startPoint x: 566, startPoint y: 0, endPoint x: 358, endPoint y: 38, distance: 212.1
click at [358, 38] on div "Bitácoras de Elaboración de Contratos Nuevo registro" at bounding box center [298, 44] width 548 height 14
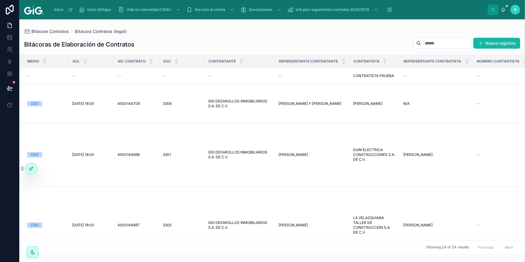
scroll to position [0, 189]
click at [206, 102] on icon at bounding box center [205, 103] width 5 height 5
click at [203, 102] on icon at bounding box center [204, 103] width 3 height 3
click at [277, 103] on icon at bounding box center [276, 104] width 3 height 3
click at [349, 101] on icon at bounding box center [350, 103] width 5 height 5
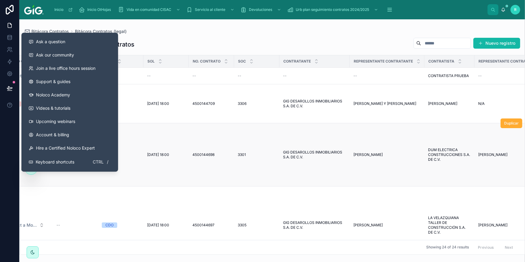
scroll to position [0, 0]
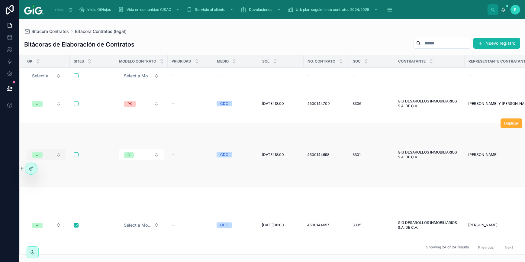
click at [56, 149] on button "✓" at bounding box center [46, 154] width 39 height 11
click at [142, 149] on button "O" at bounding box center [141, 154] width 45 height 11
click at [197, 43] on div "Bitácoras de Elaboración de Contratos Nuevo registro" at bounding box center [272, 44] width 496 height 14
click at [417, 26] on div "Bitácora Contratos Bitácora Contratos (legal) Bitácoras de Elaboración de Contr…" at bounding box center [272, 136] width 506 height 235
click at [430, 44] on input "text" at bounding box center [446, 43] width 50 height 8
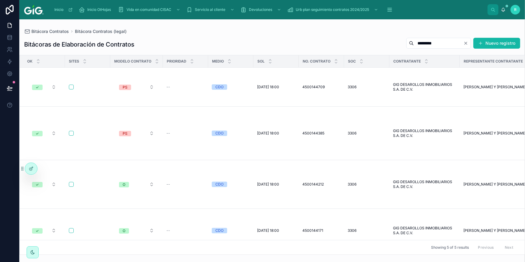
type input "*********"
click at [354, 42] on div "Bitácoras de Elaboración de Contratos ********* Nuevo registro" at bounding box center [272, 44] width 496 height 14
